Goal: Task Accomplishment & Management: Use online tool/utility

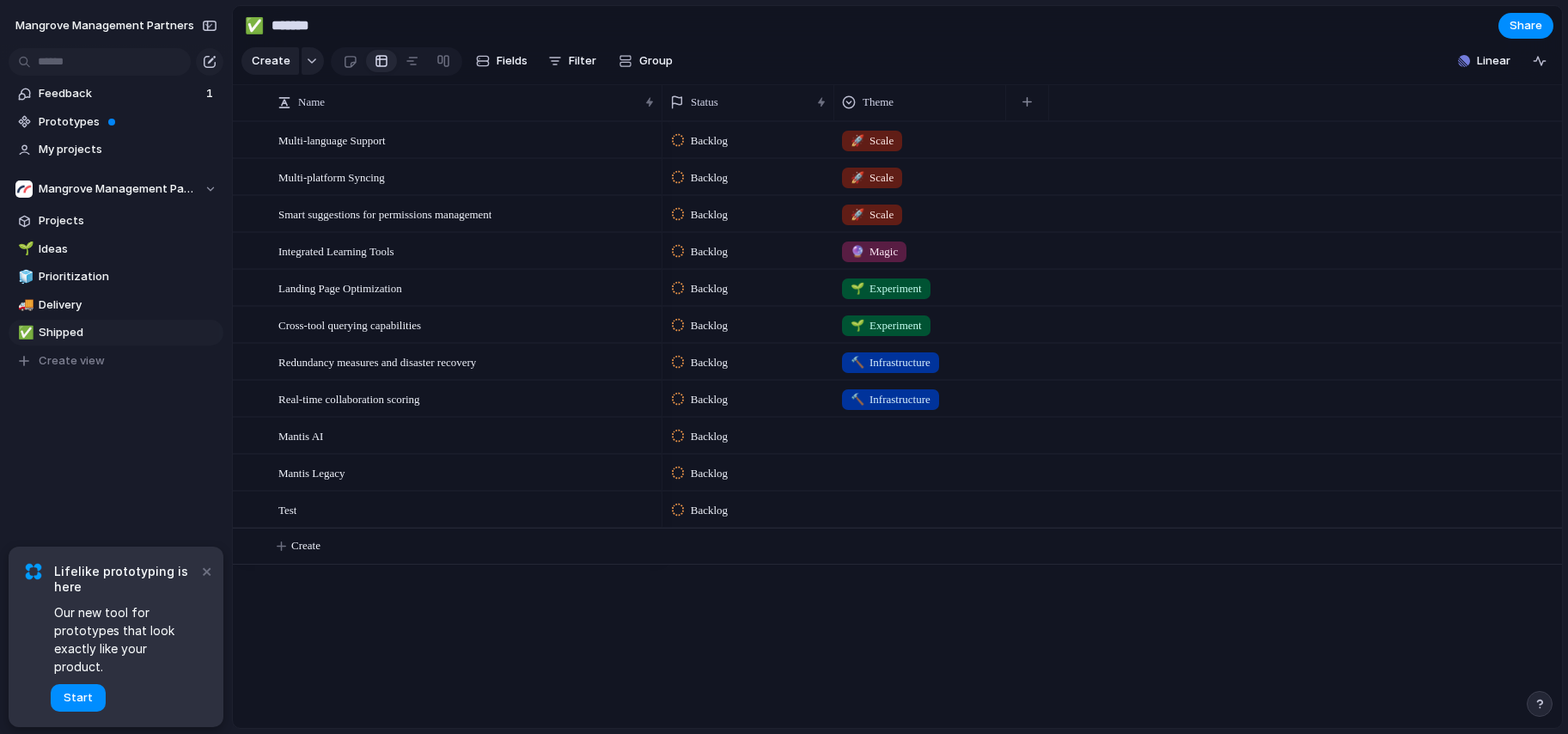
click at [204, 581] on button "×" at bounding box center [206, 570] width 20 height 20
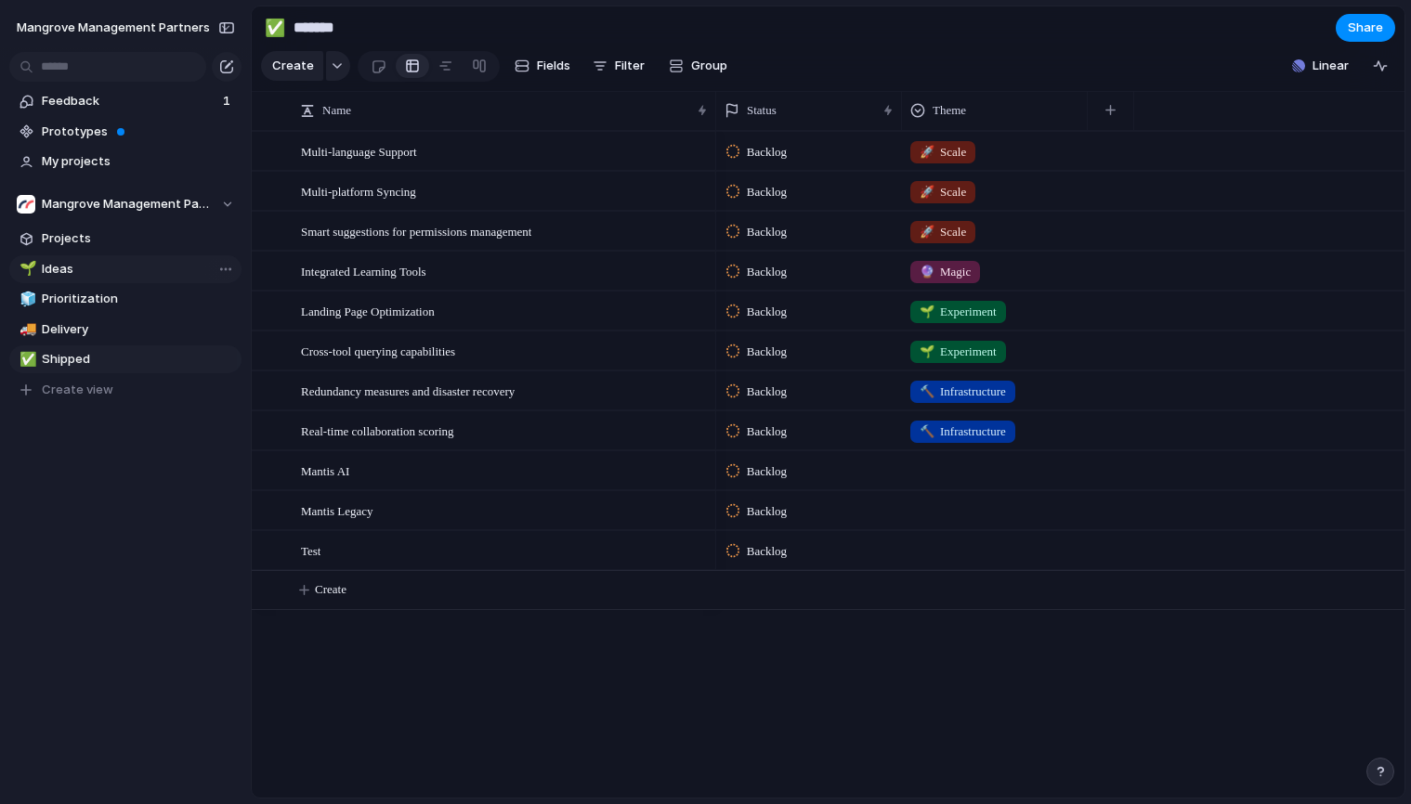
click at [63, 260] on span "Ideas" at bounding box center [138, 269] width 193 height 19
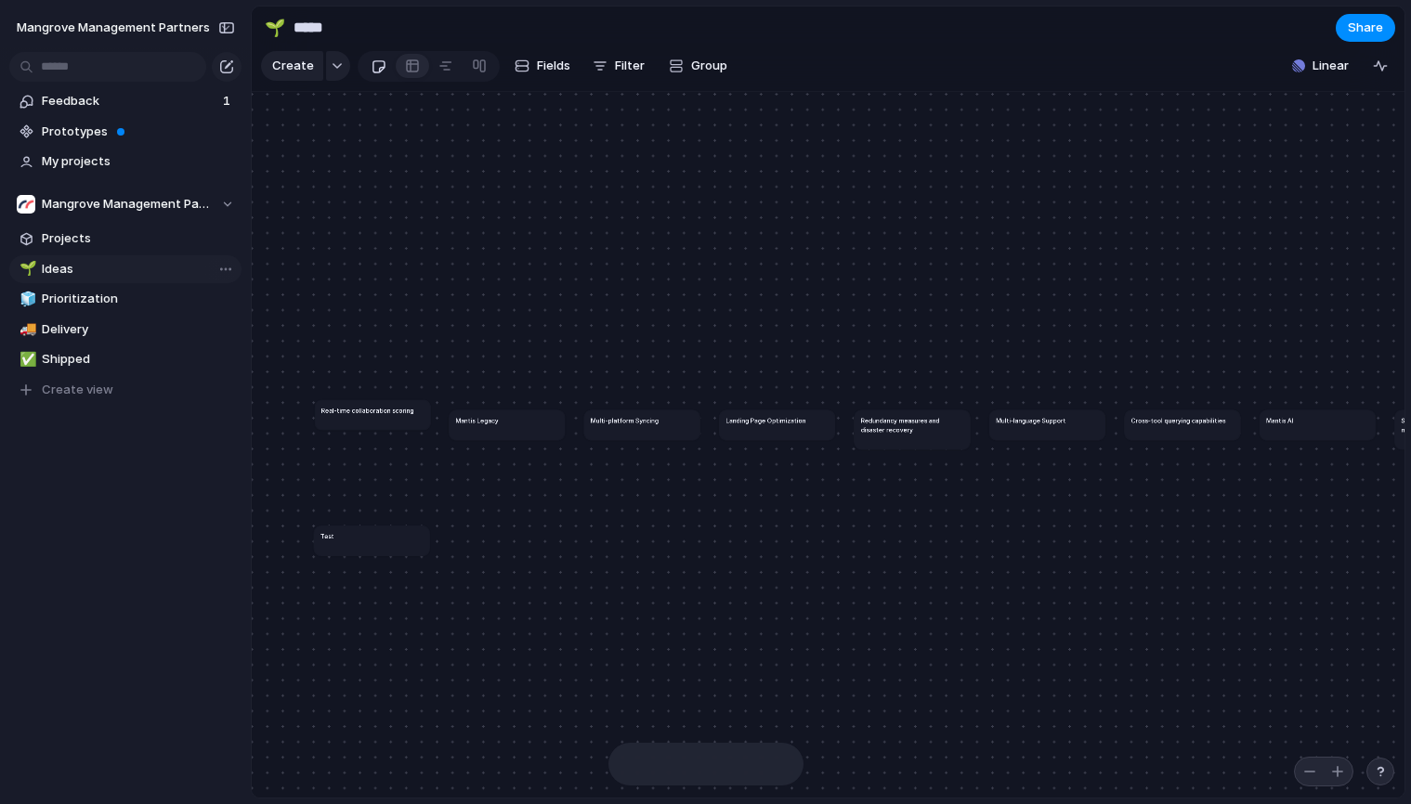
type input "*****"
click at [410, 72] on div at bounding box center [412, 66] width 15 height 30
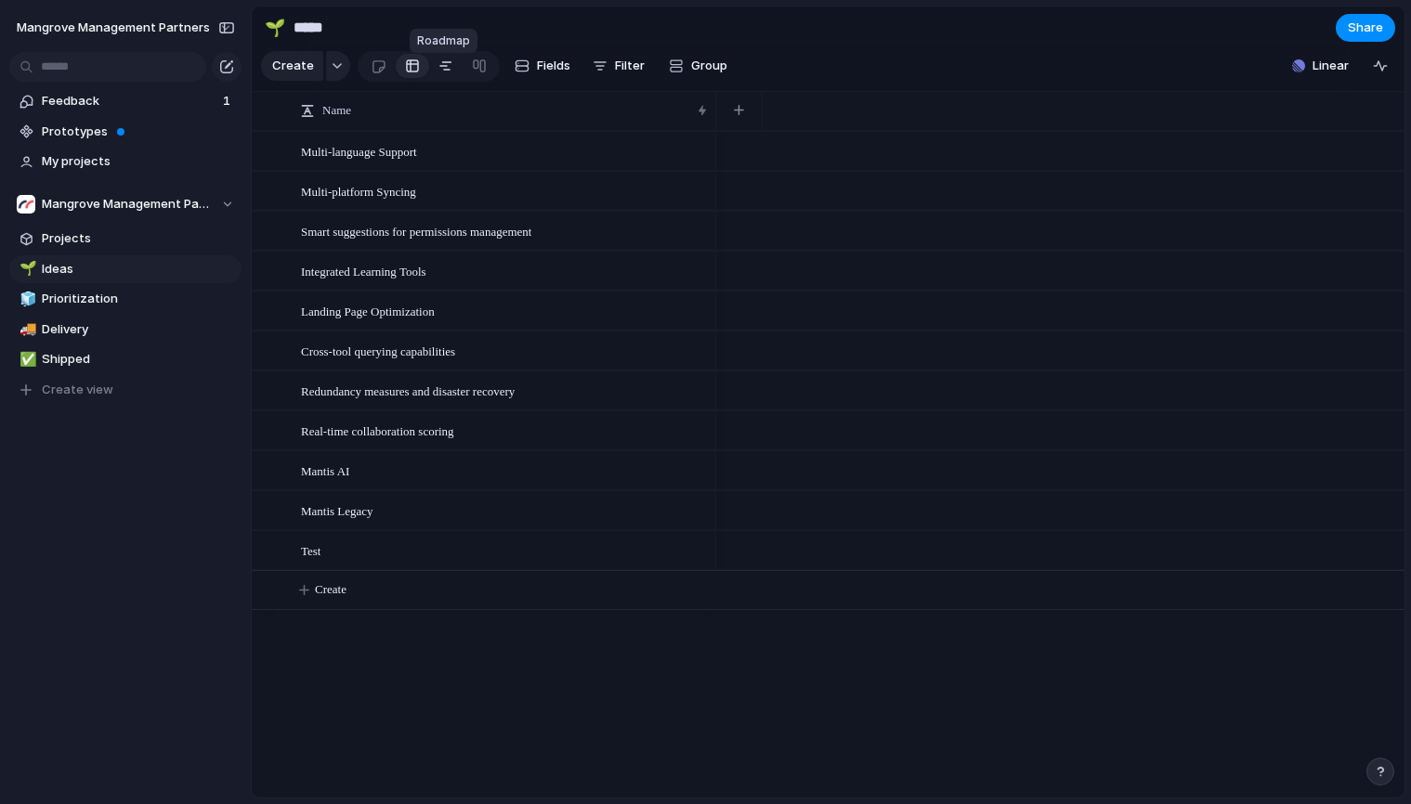
click at [448, 73] on div at bounding box center [445, 66] width 15 height 30
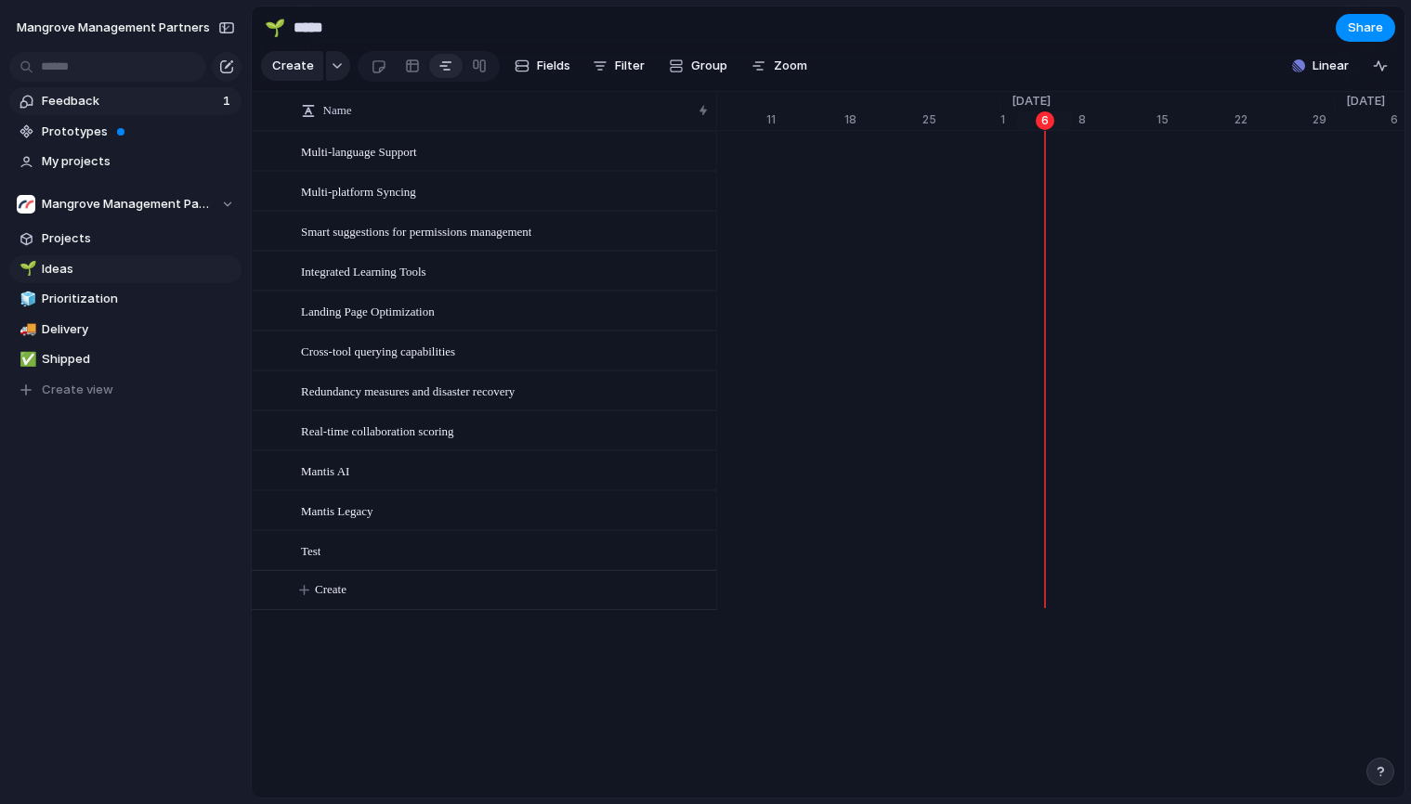
scroll to position [0, 11930]
click at [74, 241] on span "Projects" at bounding box center [138, 238] width 193 height 19
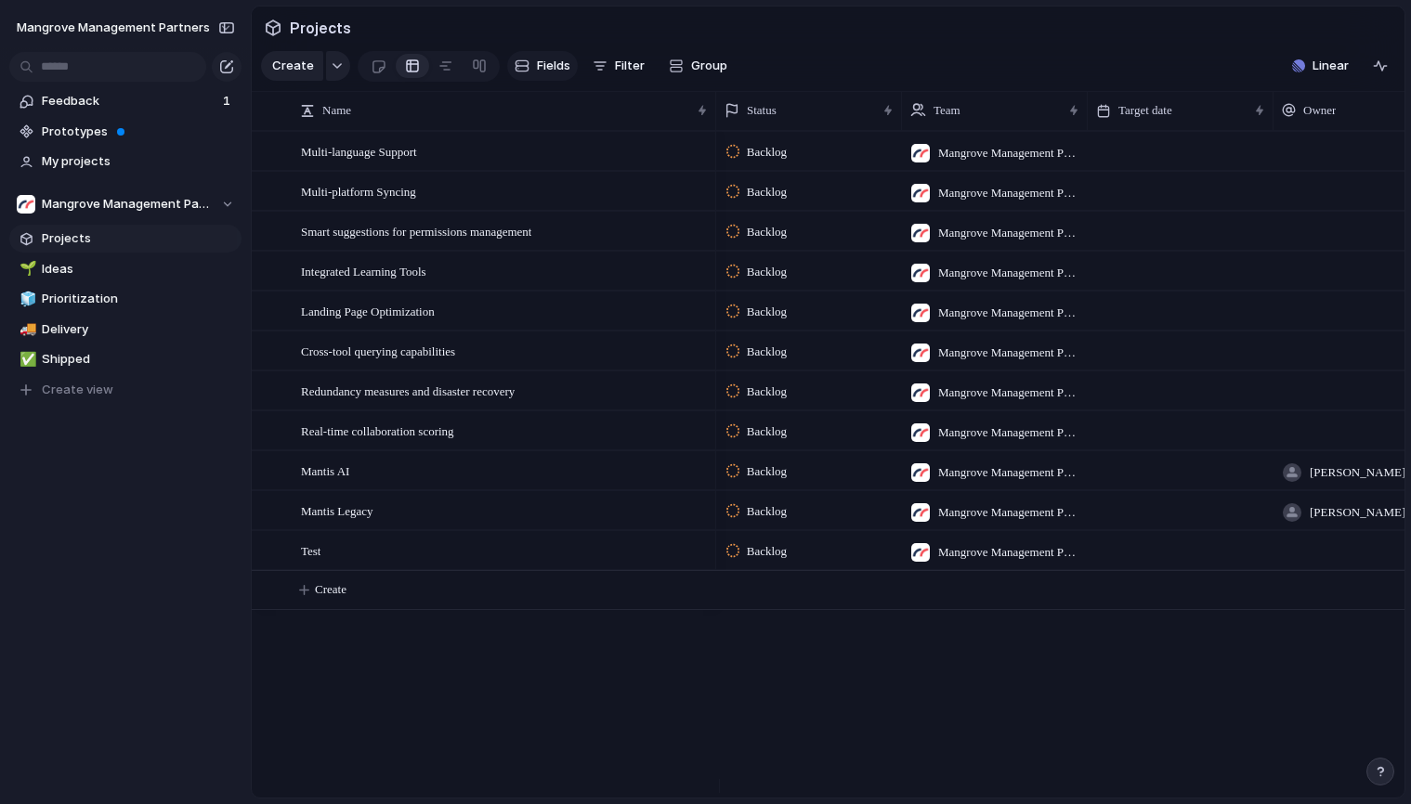
click at [546, 70] on span "Fields" at bounding box center [553, 66] width 33 height 19
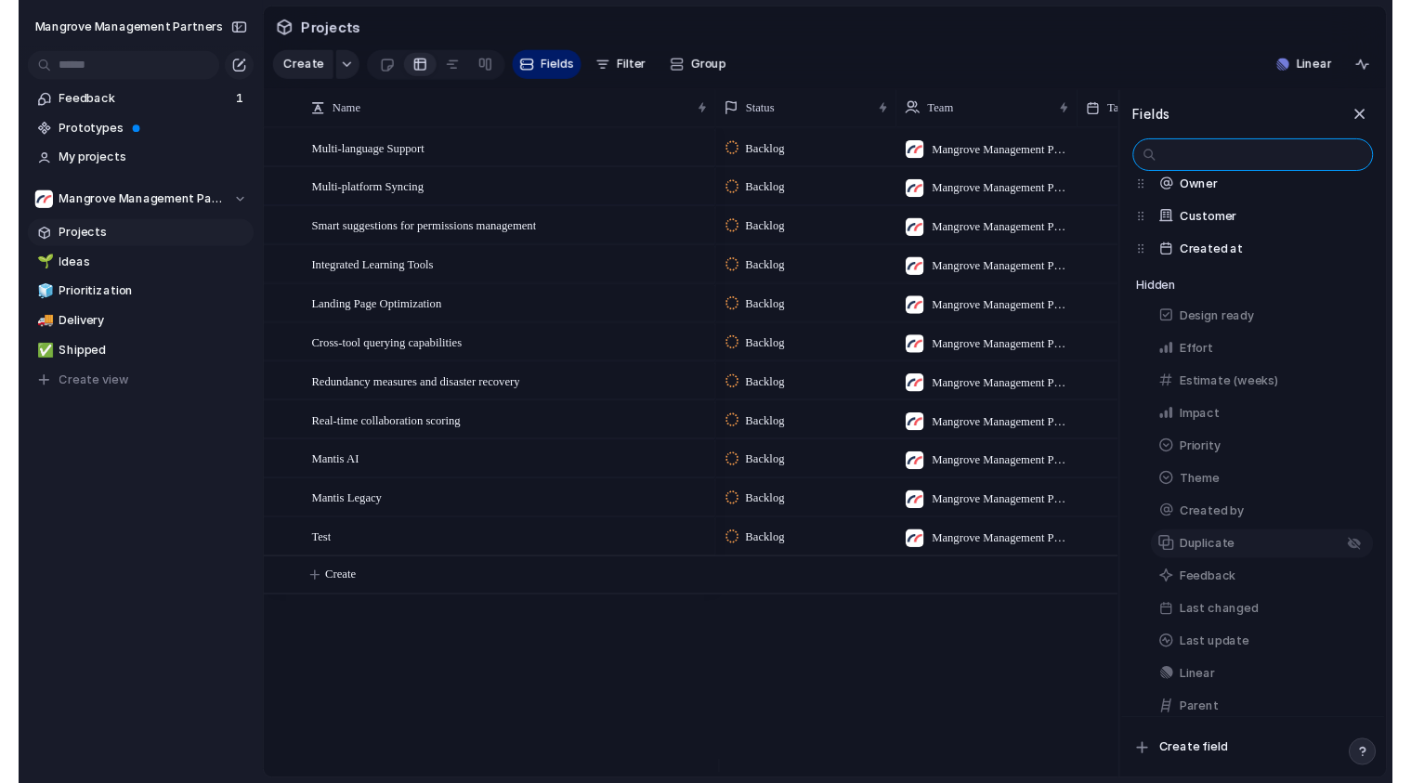
scroll to position [154, 0]
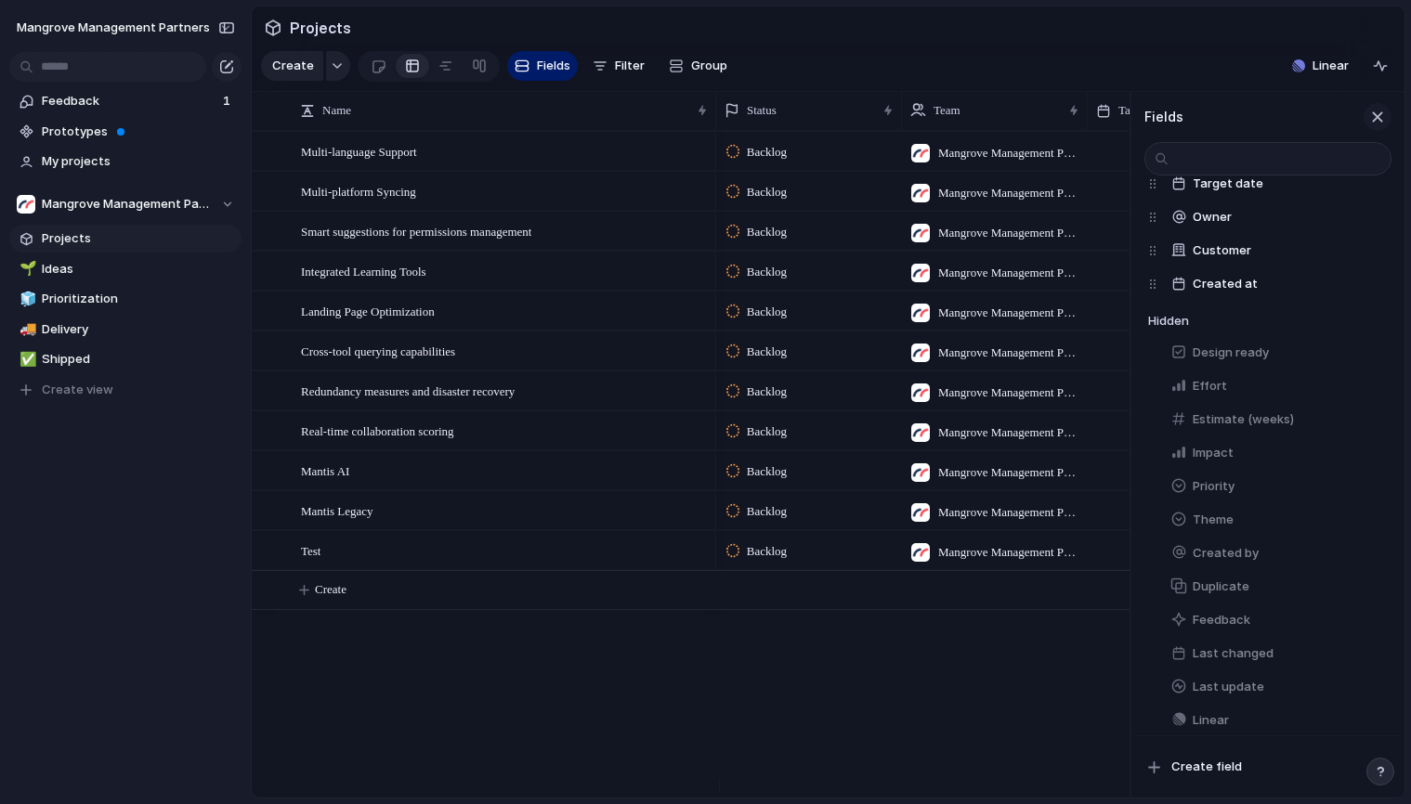
click at [1376, 124] on div "button" at bounding box center [1377, 117] width 20 height 20
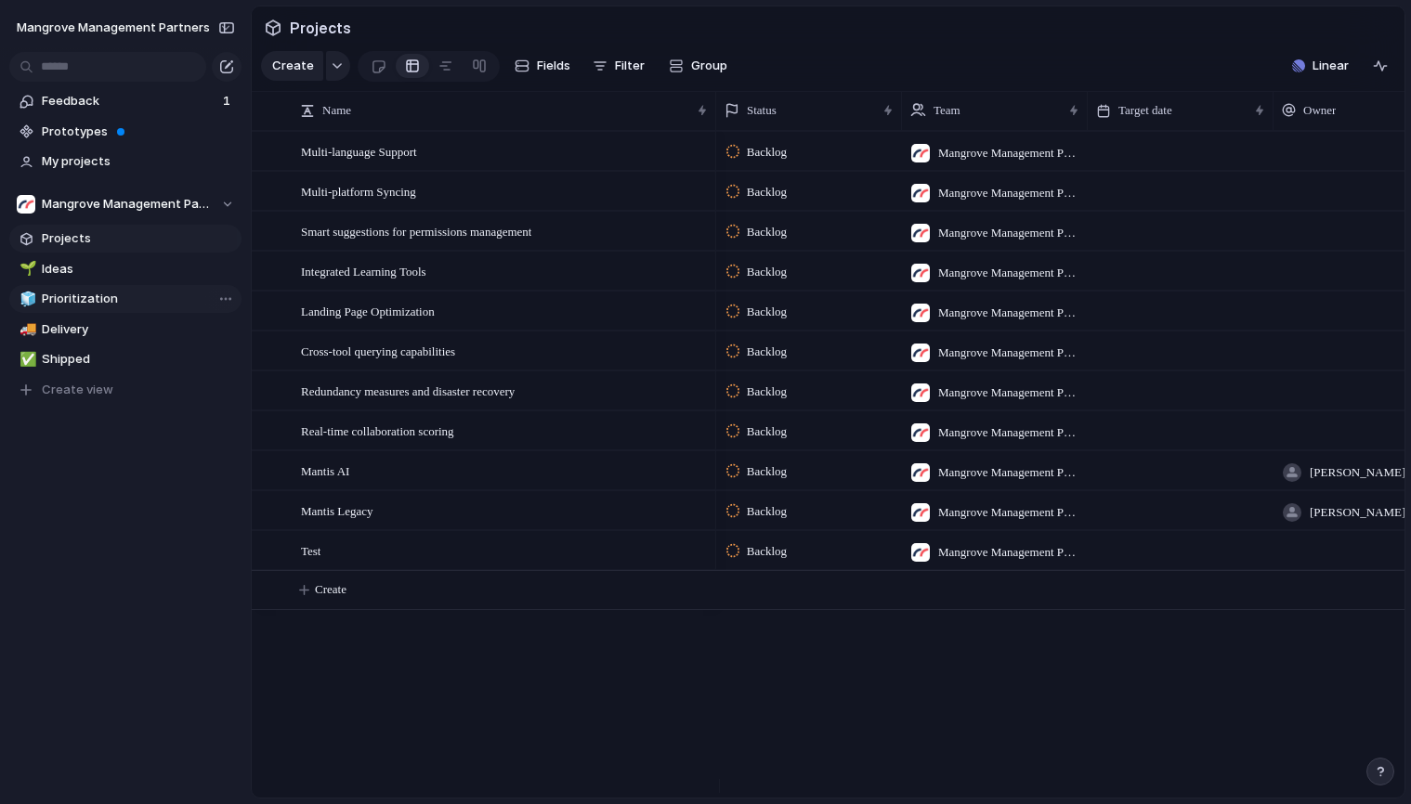
click at [86, 293] on span "Prioritization" at bounding box center [138, 299] width 193 height 19
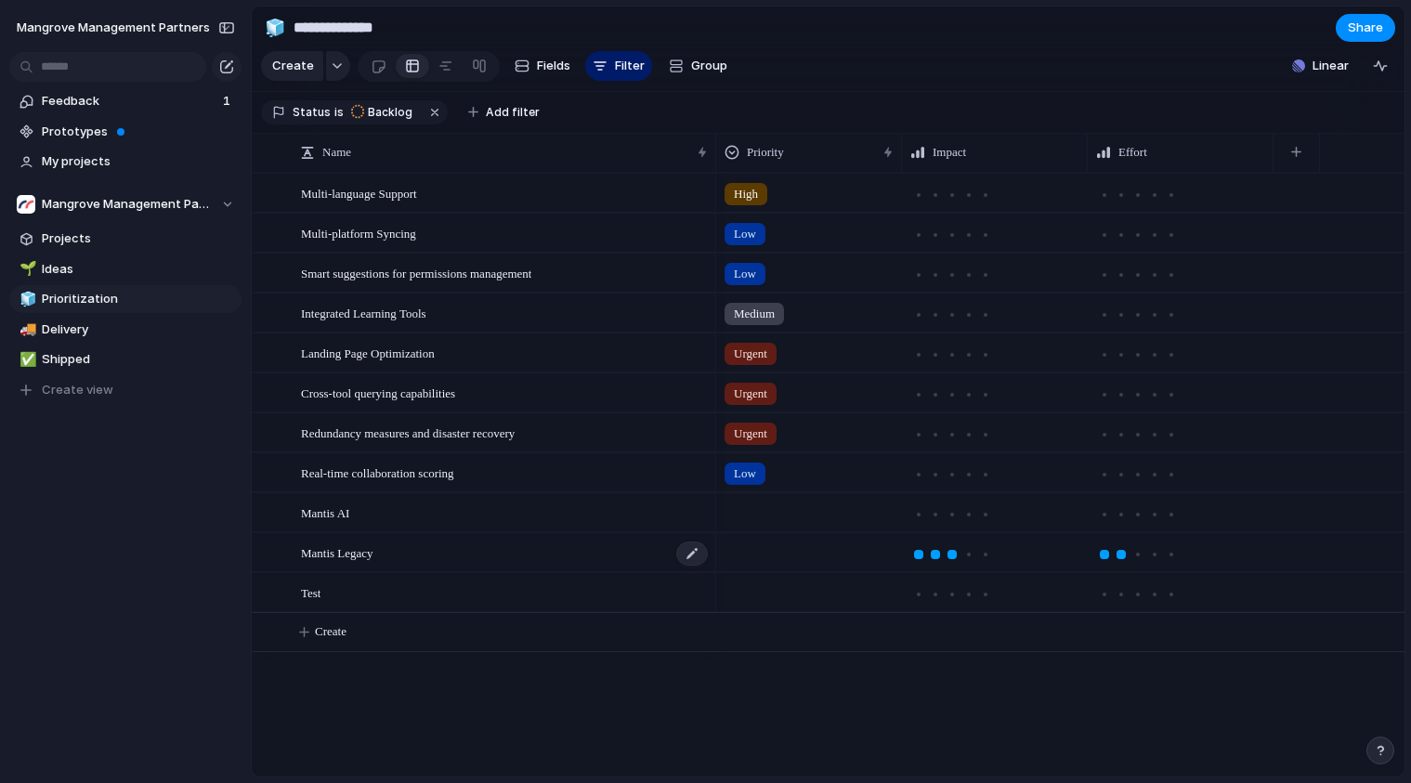
click at [416, 569] on div "Mantis Legacy" at bounding box center [505, 553] width 409 height 38
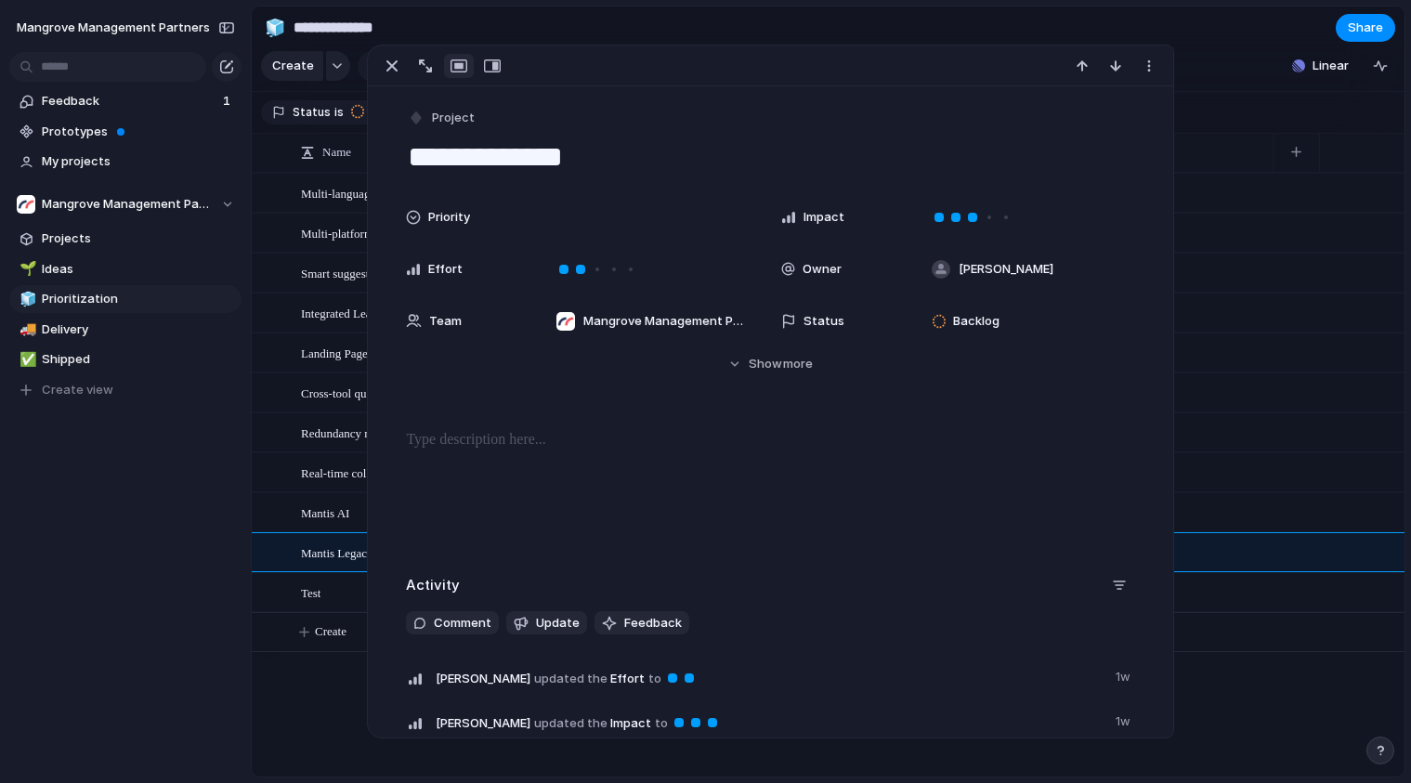
click at [1098, 26] on section "**********" at bounding box center [828, 28] width 1152 height 42
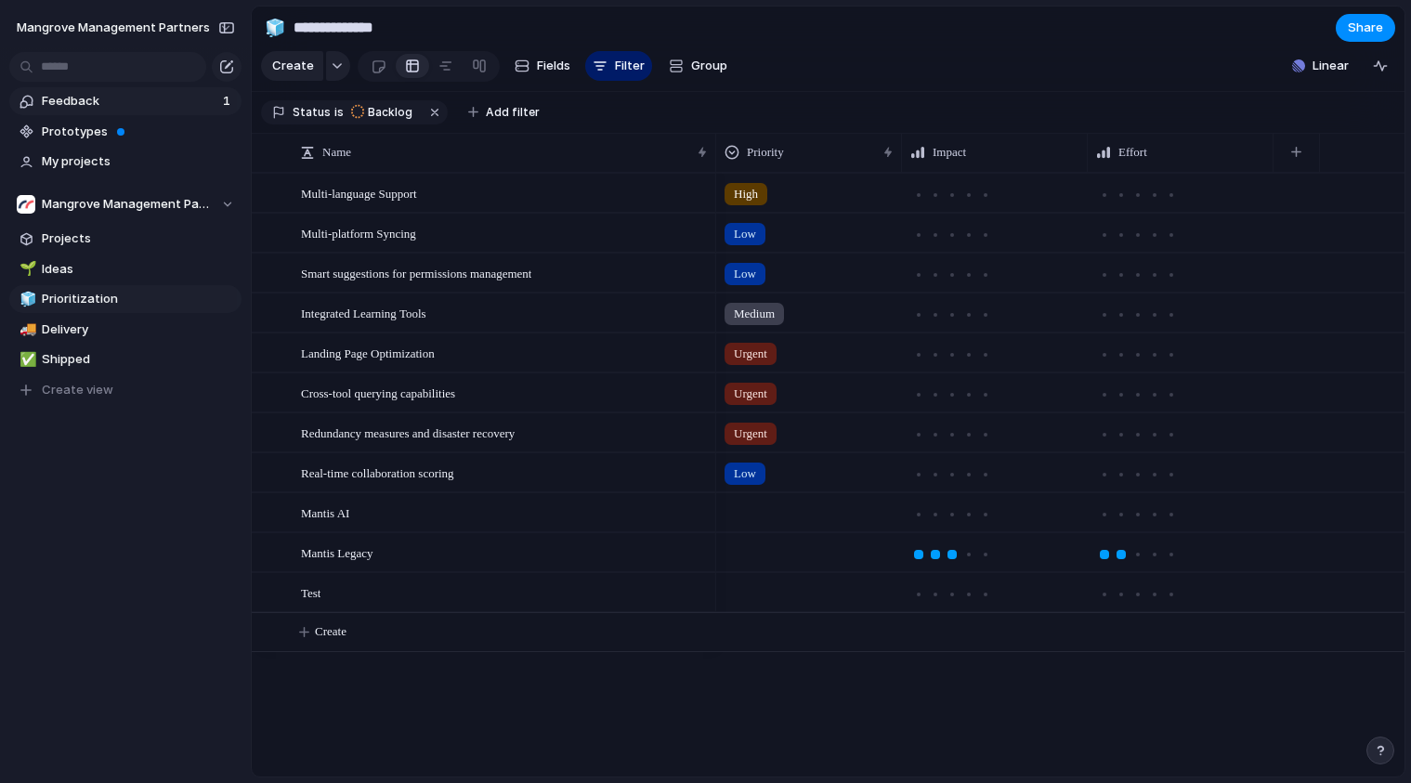
click at [130, 93] on span "Feedback" at bounding box center [130, 101] width 176 height 19
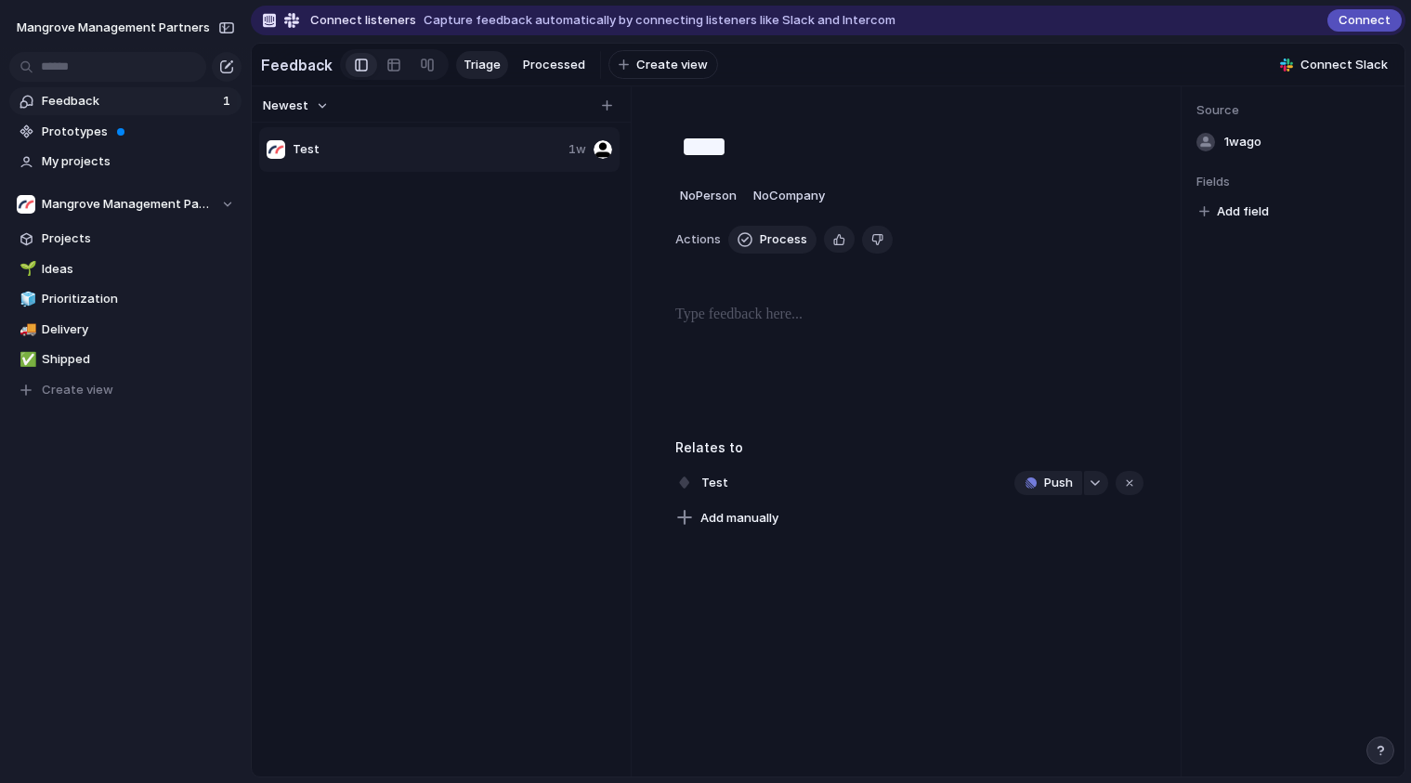
click at [428, 258] on div "Test 1w" at bounding box center [441, 462] width 364 height 675
click at [386, 66] on div at bounding box center [393, 65] width 15 height 30
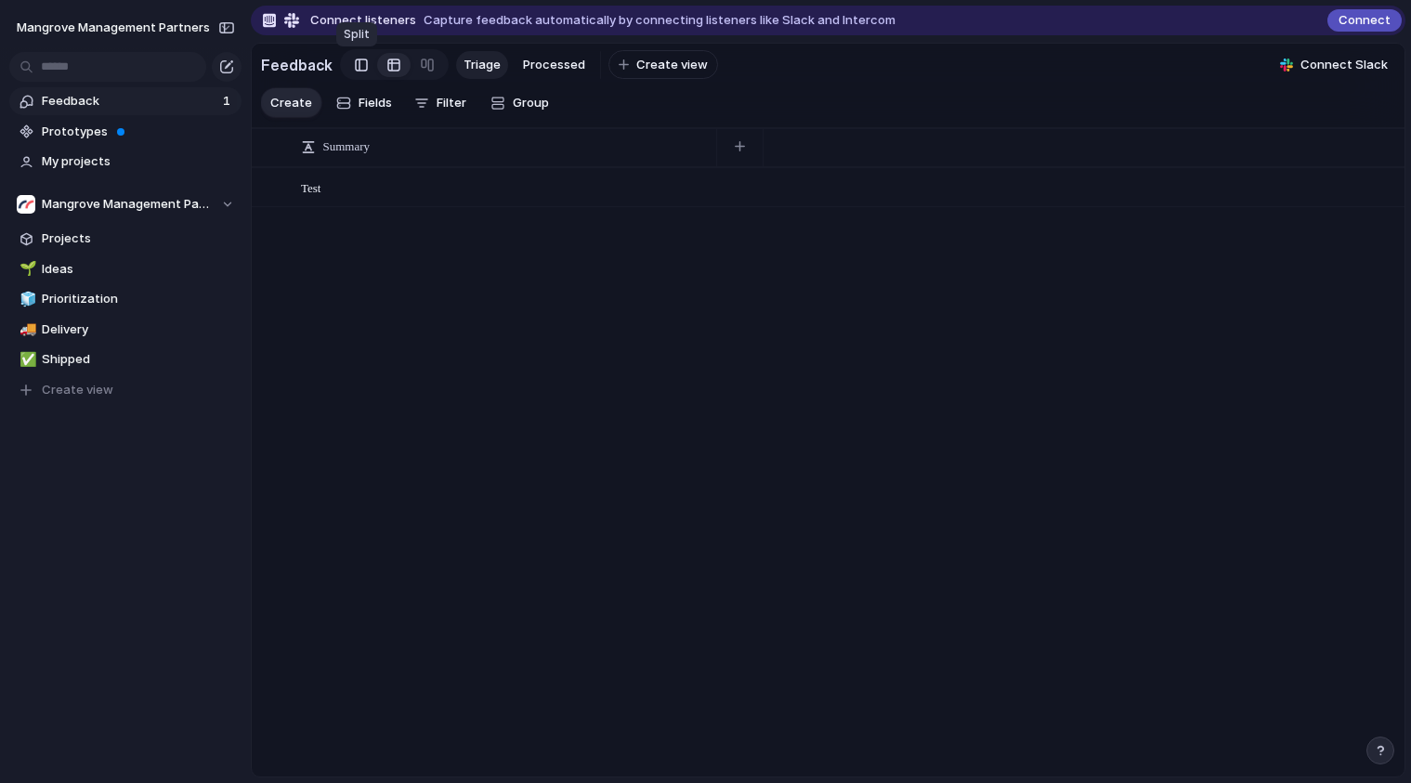
click at [355, 64] on div at bounding box center [361, 65] width 13 height 28
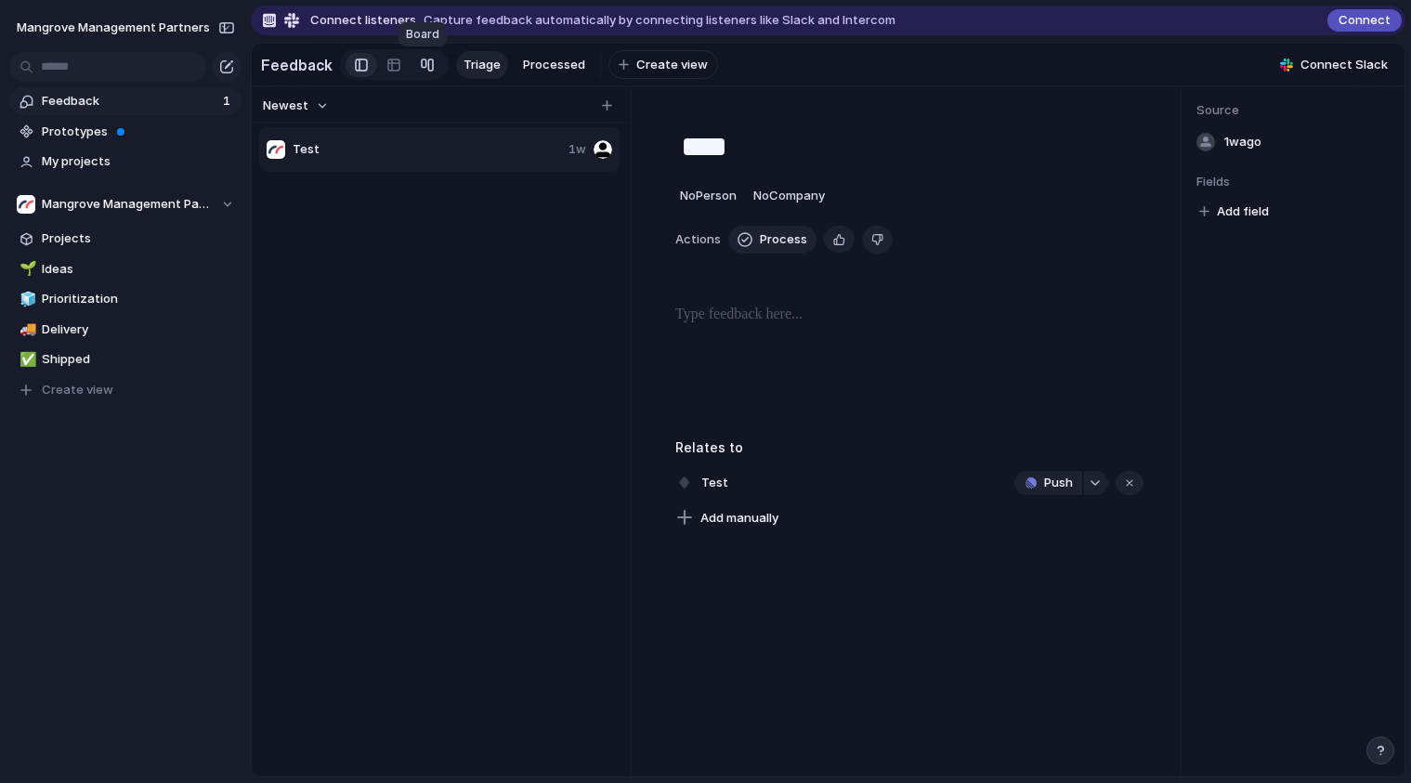
click at [423, 65] on div at bounding box center [427, 65] width 15 height 30
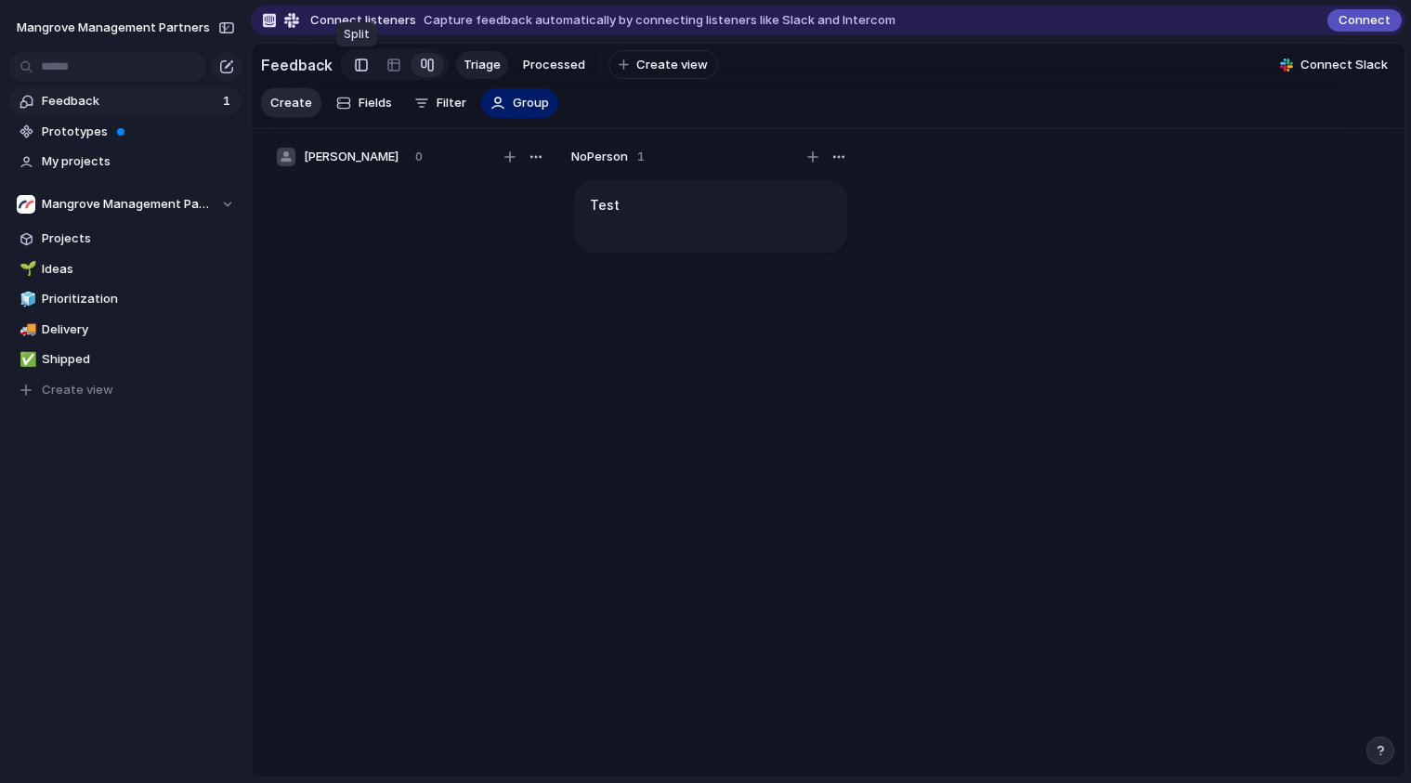
click at [358, 64] on div at bounding box center [361, 65] width 13 height 28
